Goal: Communication & Community: Answer question/provide support

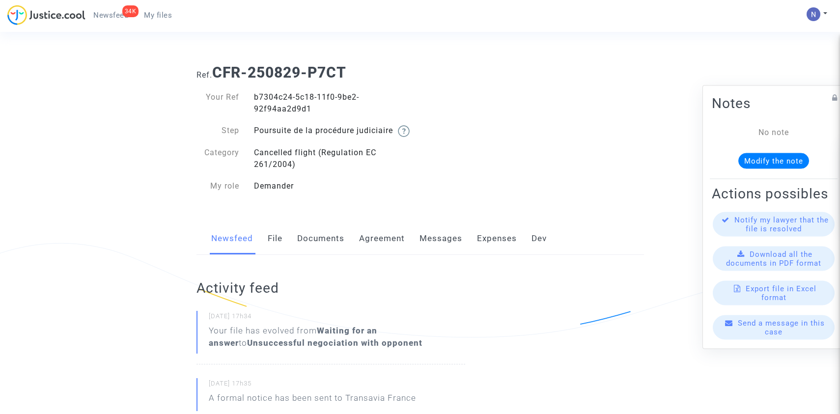
click at [455, 255] on link "Messages" at bounding box center [440, 239] width 43 height 32
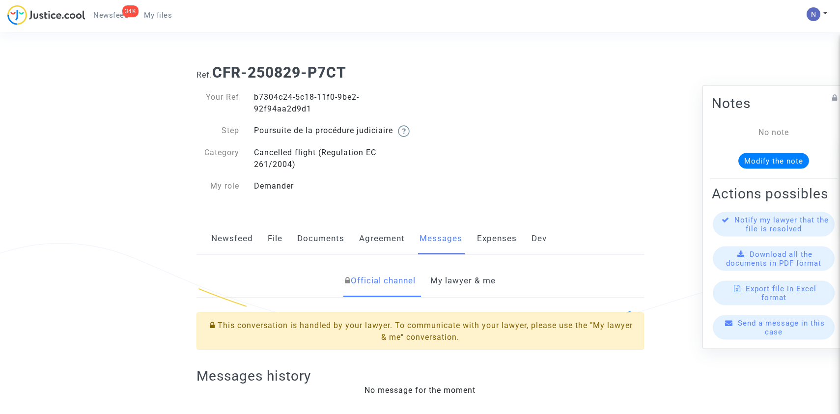
click at [467, 294] on link "My lawyer & me" at bounding box center [462, 281] width 65 height 32
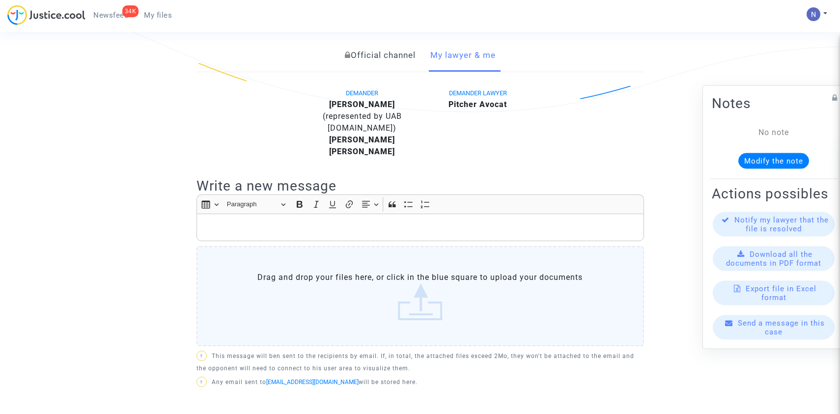
scroll to position [238, 0]
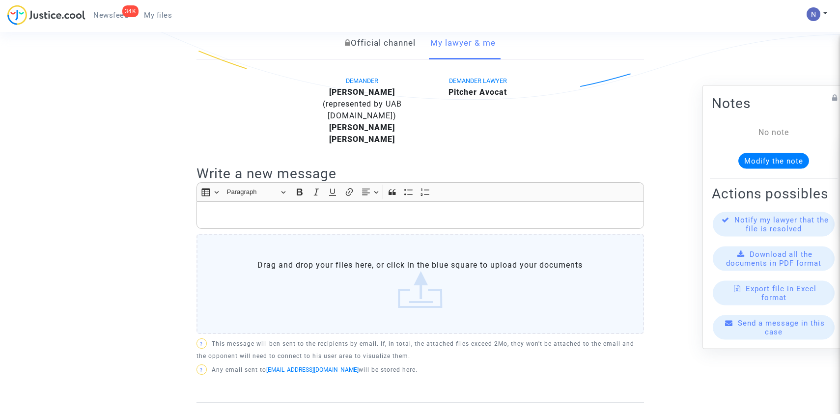
click at [390, 295] on label "Drag and drop your files here, or click in the blue square to upload your docum…" at bounding box center [419, 284] width 447 height 100
click at [0, 0] on input "Drag and drop your files here, or click in the blue square to upload your docum…" at bounding box center [0, 0] width 0 height 0
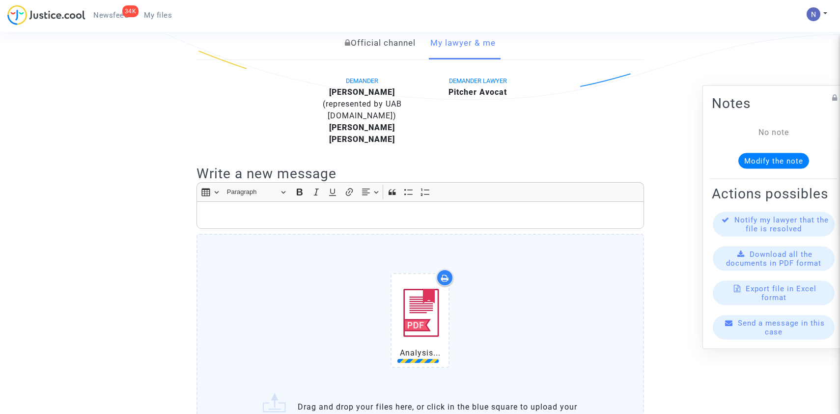
scroll to position [538, 0]
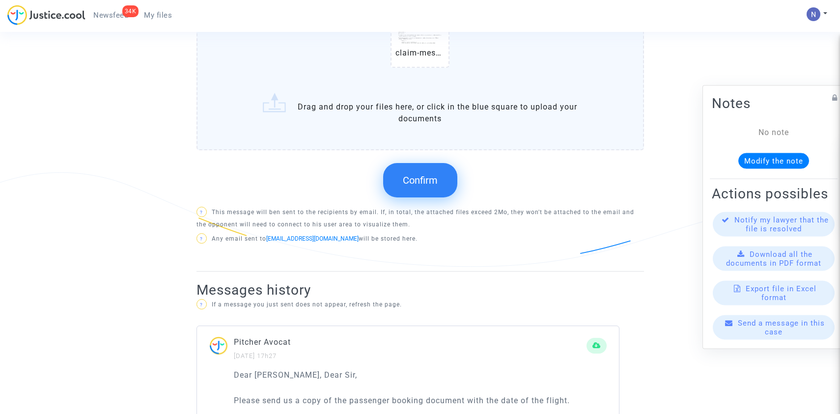
click at [333, 128] on label "claim-message_2fbe2e44-8c76-11f0-871d-02426d072ef4.pdf Drag and drop your files…" at bounding box center [419, 42] width 447 height 217
click at [0, 0] on input "claim-message_2fbe2e44-8c76-11f0-871d-02426d072ef4.pdf Drag and drop your files…" at bounding box center [0, 0] width 0 height 0
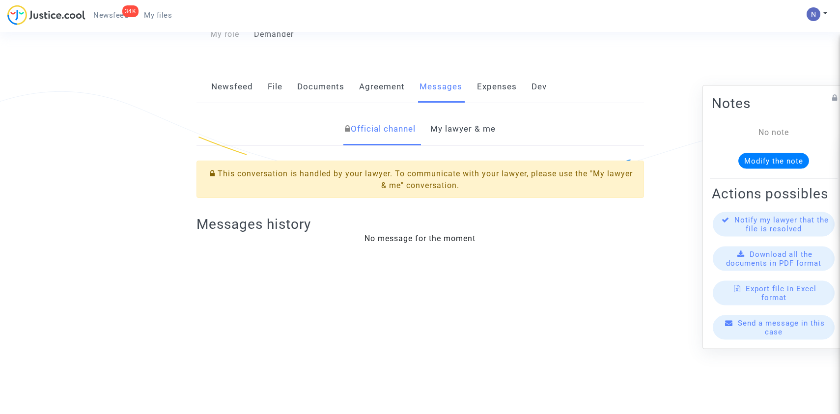
scroll to position [147, 0]
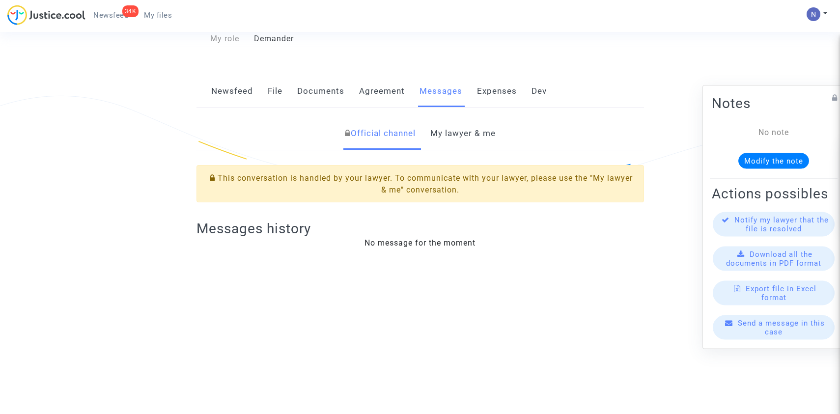
click at [465, 142] on link "My lawyer & me" at bounding box center [462, 133] width 65 height 32
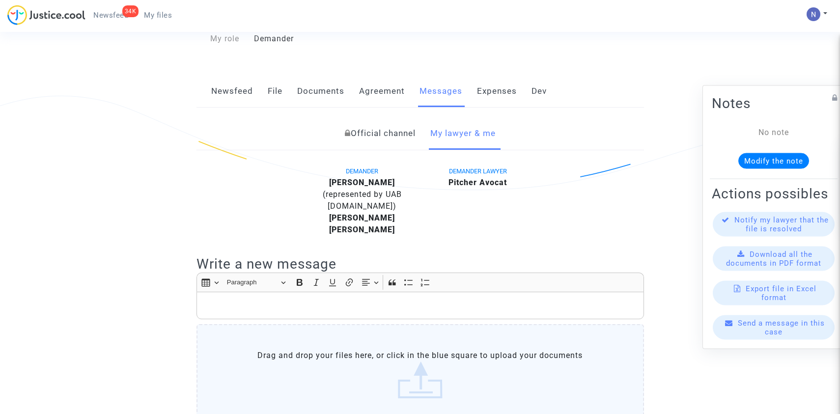
click at [422, 218] on div "DEMANDER LAWYER Pitcher Avocat" at bounding box center [477, 200] width 115 height 71
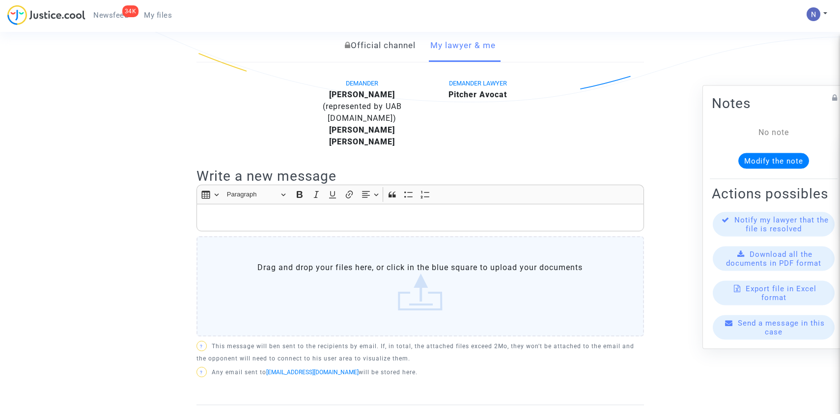
scroll to position [238, 0]
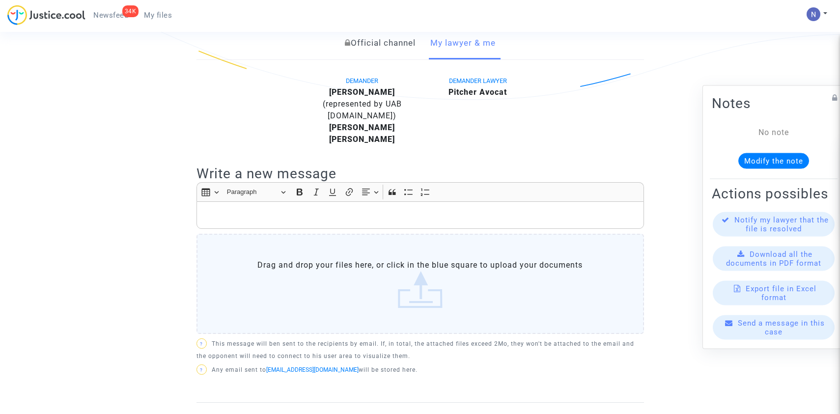
click at [416, 302] on label "Drag and drop your files here, or click in the blue square to upload your docum…" at bounding box center [419, 284] width 447 height 100
click at [0, 0] on input "Drag and drop your files here, or click in the blue square to upload your docum…" at bounding box center [0, 0] width 0 height 0
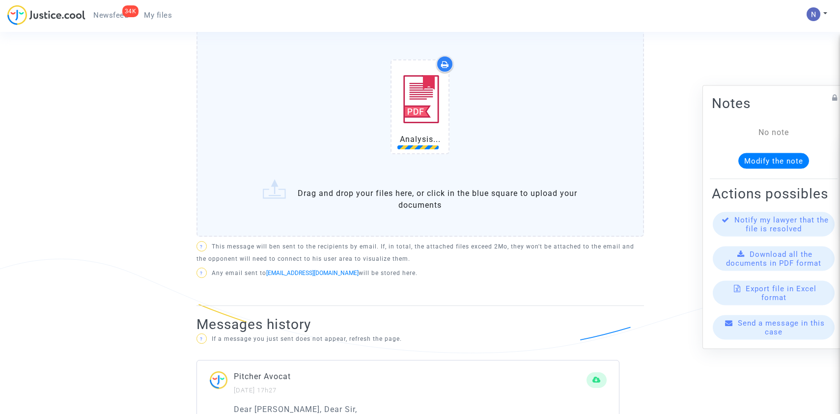
scroll to position [480, 0]
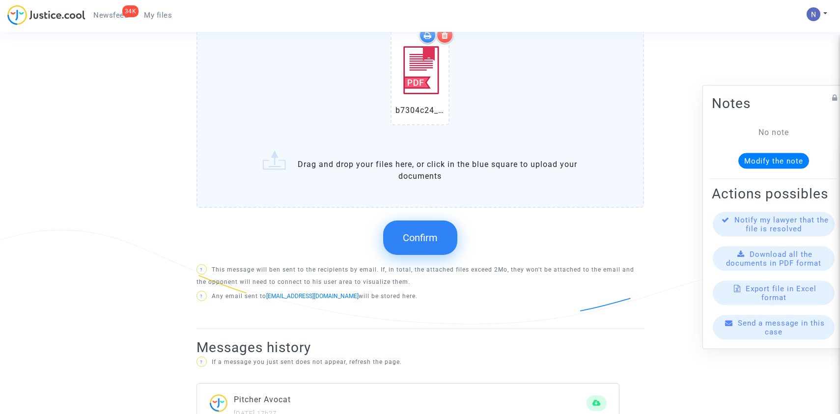
click at [409, 240] on button "Confirm" at bounding box center [420, 238] width 74 height 34
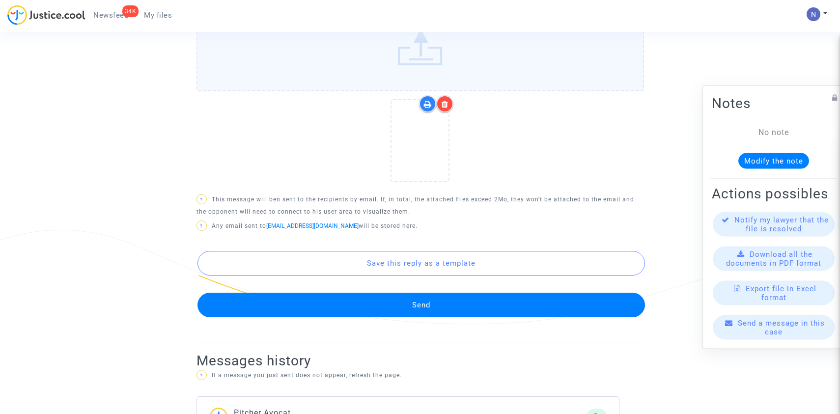
click at [441, 316] on button "Send" at bounding box center [420, 305] width 447 height 25
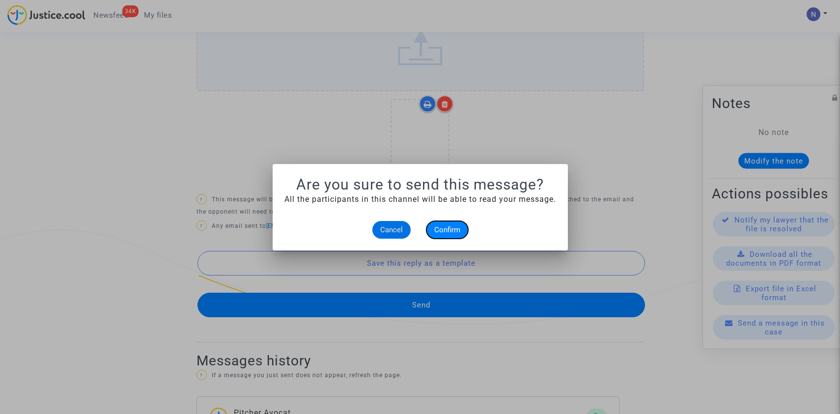
click at [455, 228] on span "Confirm" at bounding box center [447, 229] width 26 height 9
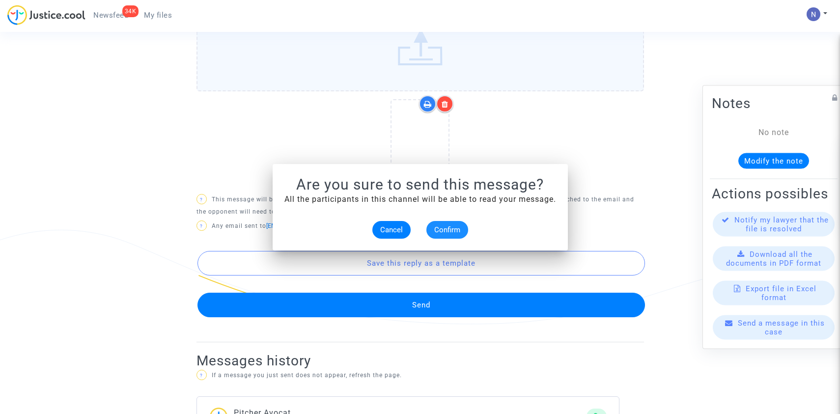
scroll to position [480, 0]
